Goal: Task Accomplishment & Management: Manage account settings

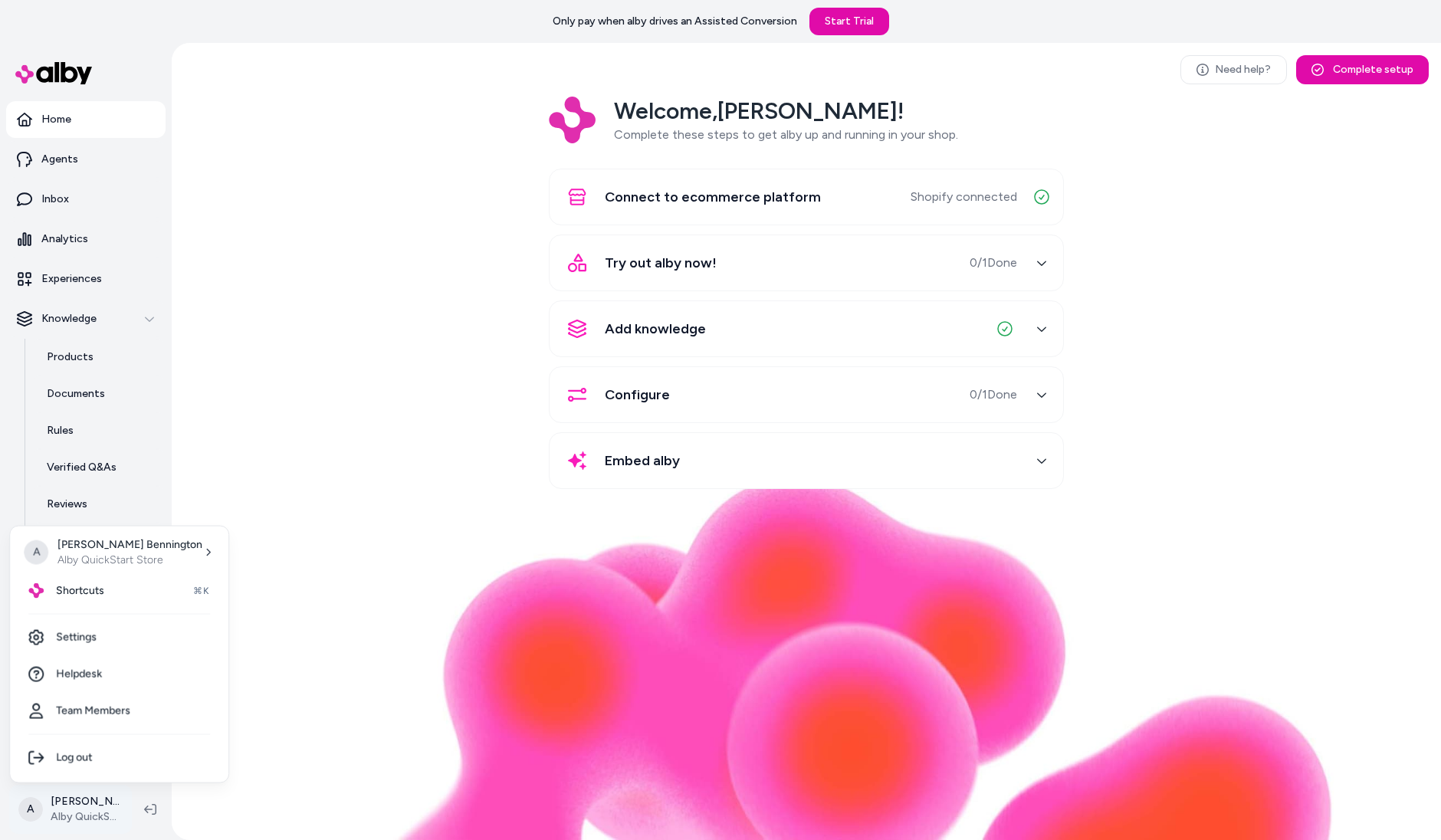
click at [103, 802] on html "Only pay when [PERSON_NAME] drives an Assisted Conversion Start Trial Home Agen…" at bounding box center [720, 420] width 1441 height 840
click at [91, 647] on link "Settings" at bounding box center [119, 637] width 206 height 37
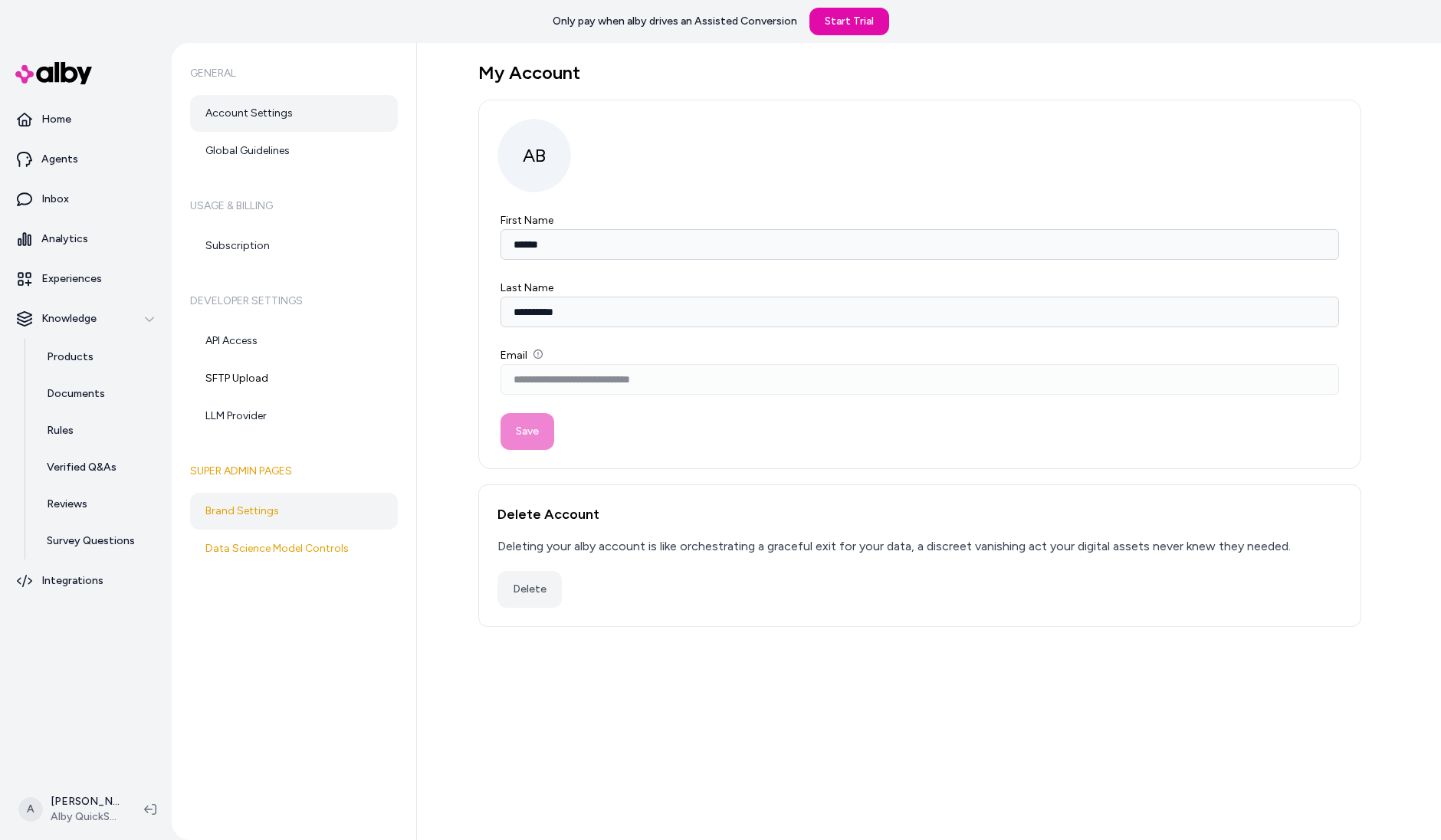
click at [272, 516] on link "Brand Settings" at bounding box center [294, 511] width 208 height 37
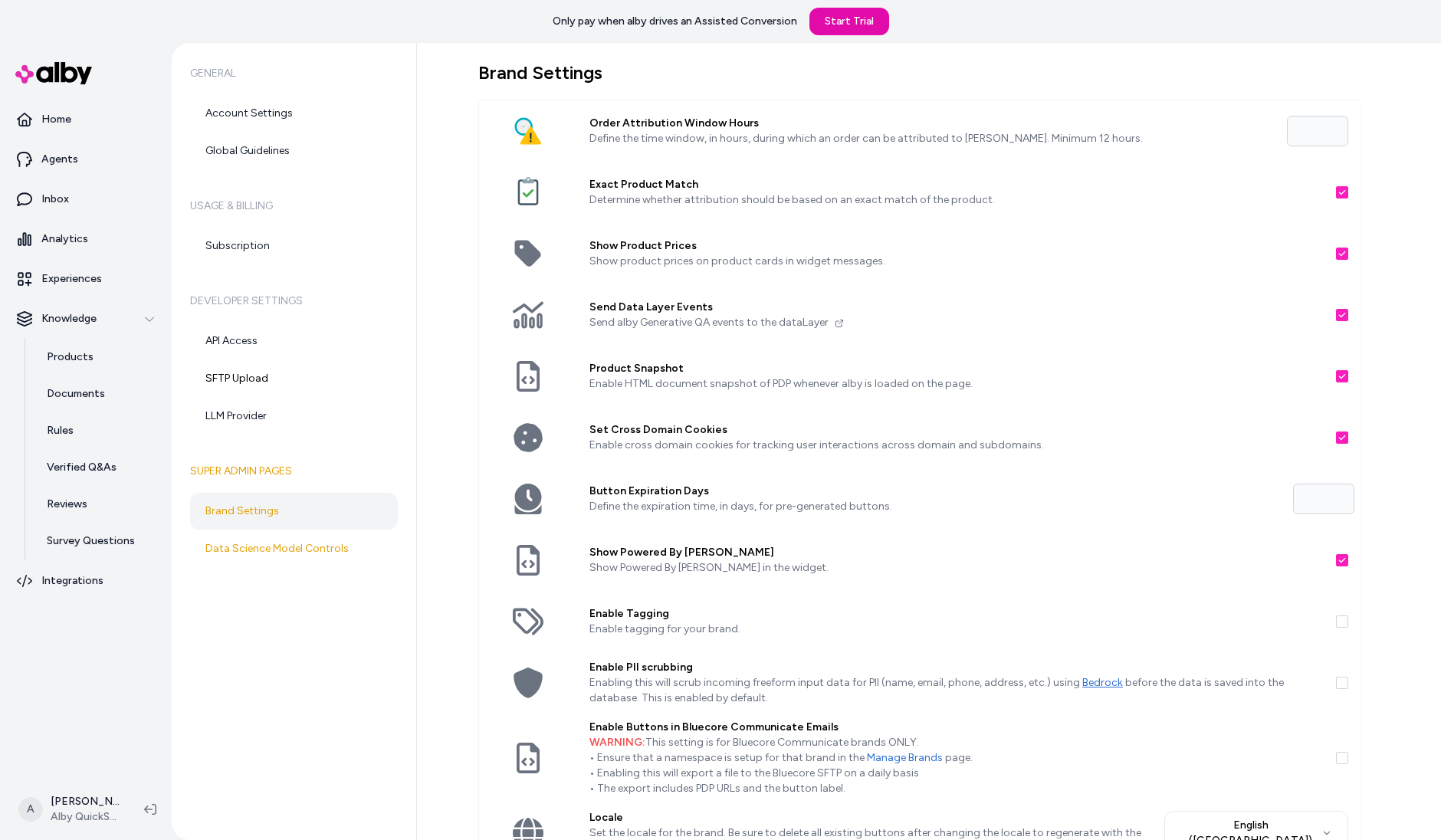
scroll to position [72, 0]
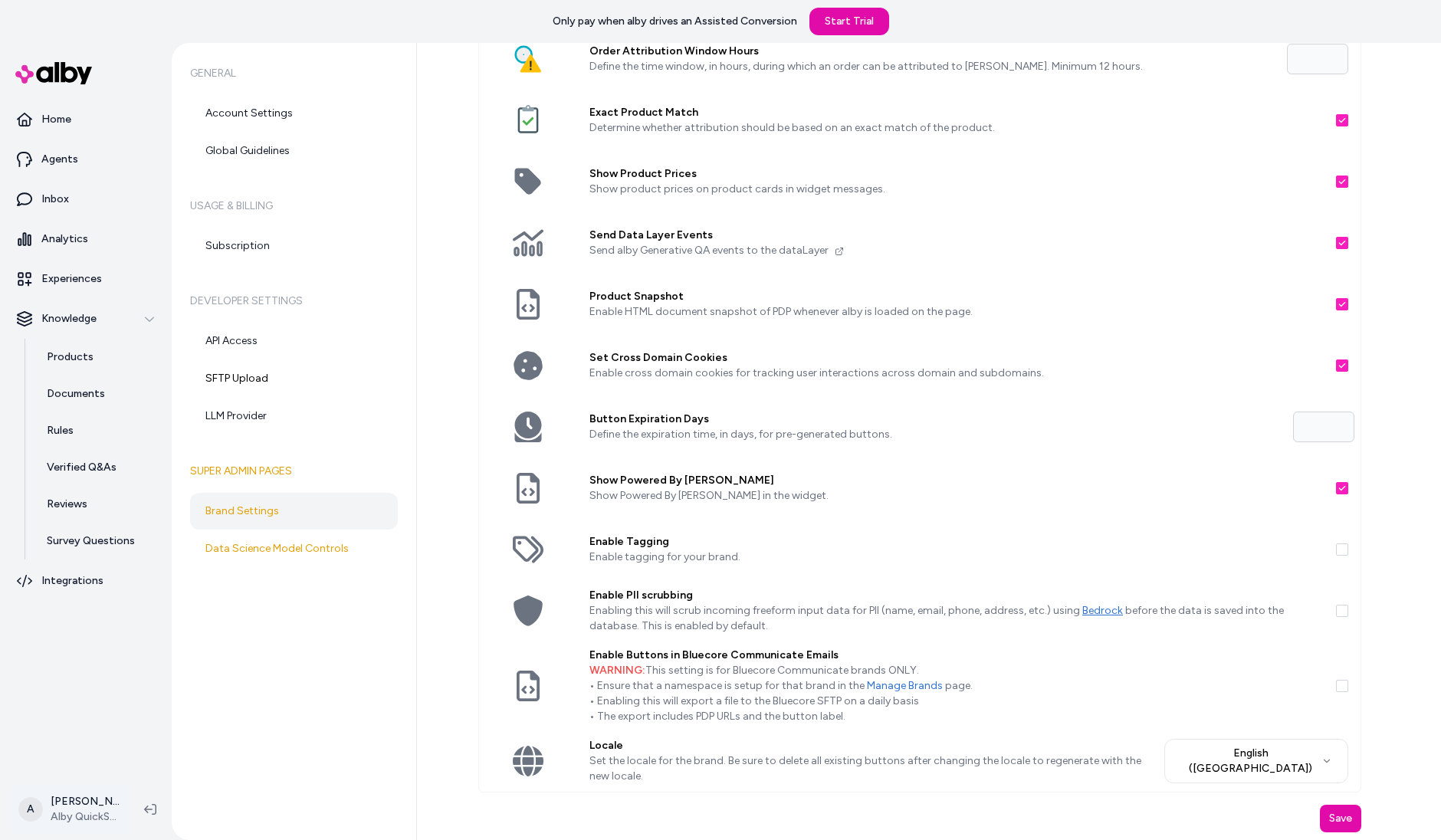
click at [66, 796] on html "Only pay when alby drives an Assisted Conversion Start Trial Home Agents Inbox …" at bounding box center [720, 420] width 1441 height 840
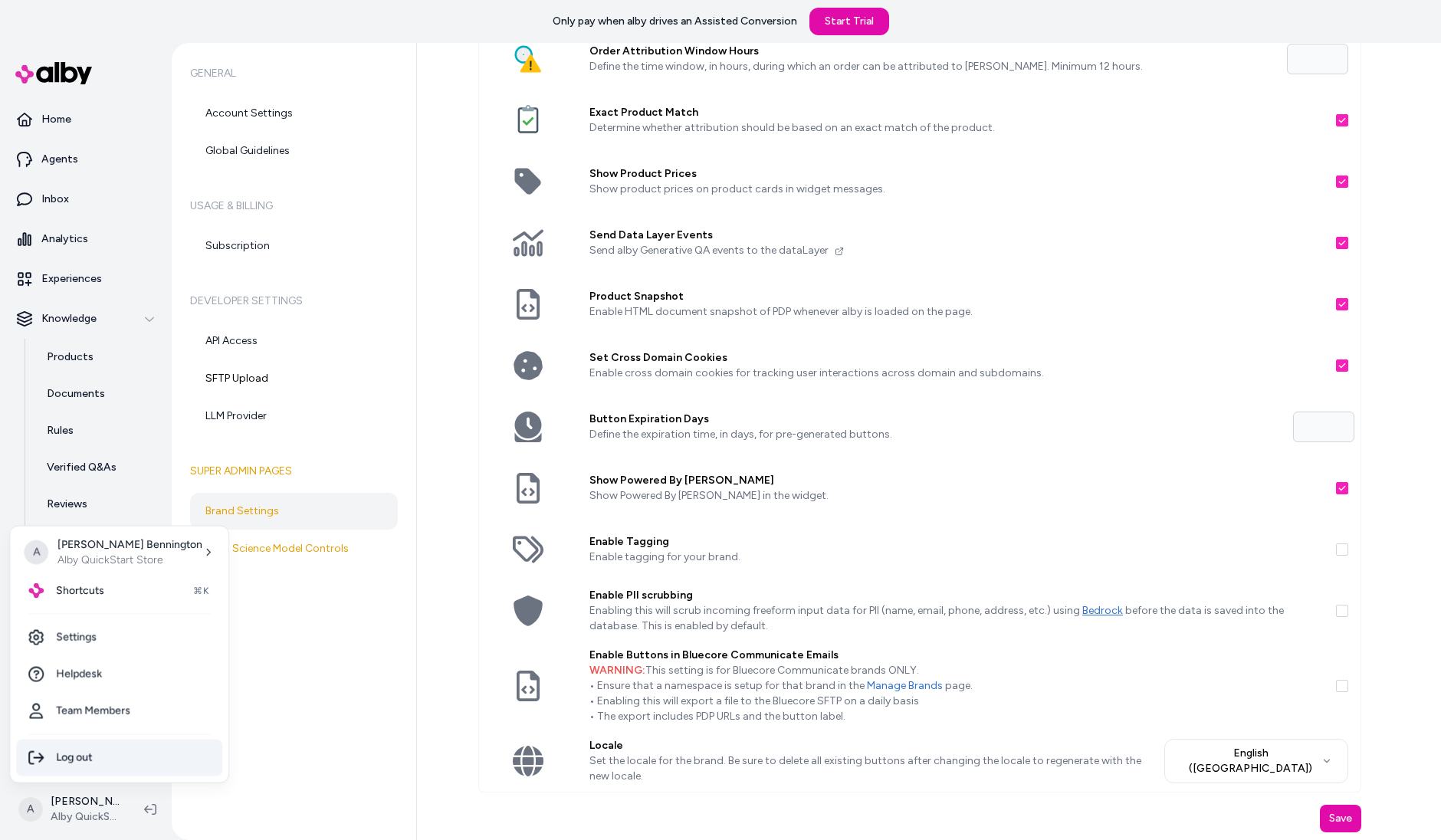
click at [82, 762] on div "Log out" at bounding box center [119, 758] width 206 height 37
